Goal: Check status: Check status

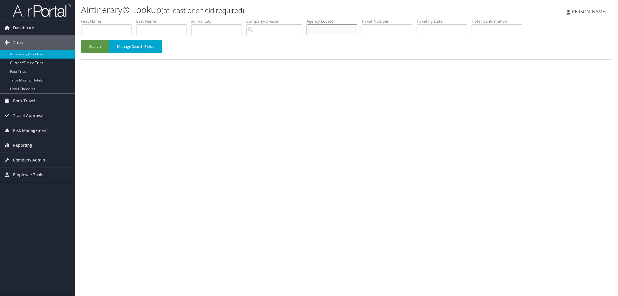
click at [323, 28] on input "text" at bounding box center [331, 29] width 51 height 11
paste input "DK1G64"
type input "DK1G64"
click at [96, 47] on button "Search" at bounding box center [95, 47] width 28 height 14
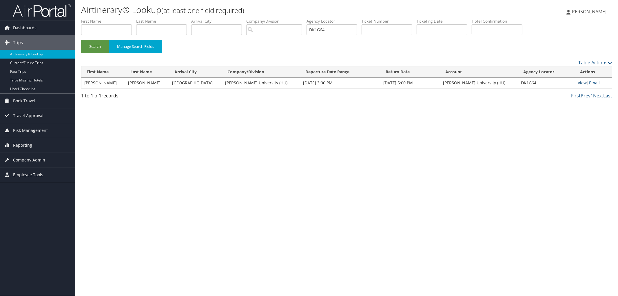
click at [580, 83] on link "View" at bounding box center [582, 83] width 9 height 6
click at [34, 144] on link "Reporting" at bounding box center [37, 145] width 75 height 14
click at [37, 196] on link "Domo" at bounding box center [37, 191] width 75 height 9
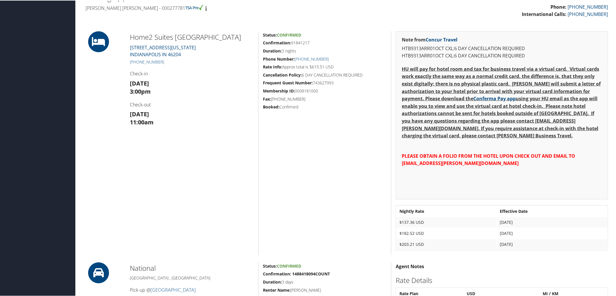
scroll to position [193, 0]
click at [144, 46] on link "[STREET_ADDRESS][US_STATE]" at bounding box center [163, 50] width 66 height 13
